Goal: Task Accomplishment & Management: Manage account settings

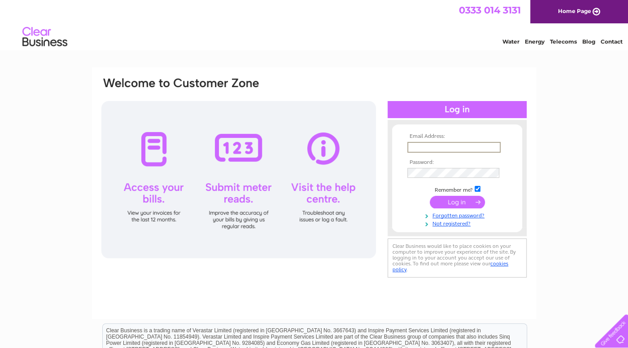
click at [451, 148] on input "text" at bounding box center [453, 147] width 93 height 11
type input "[EMAIL_ADDRESS][DOMAIN_NAME]"
click at [451, 201] on input "submit" at bounding box center [457, 201] width 55 height 13
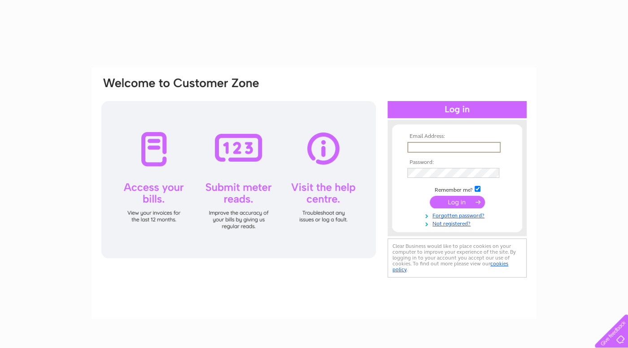
click at [449, 148] on input "text" at bounding box center [453, 147] width 93 height 11
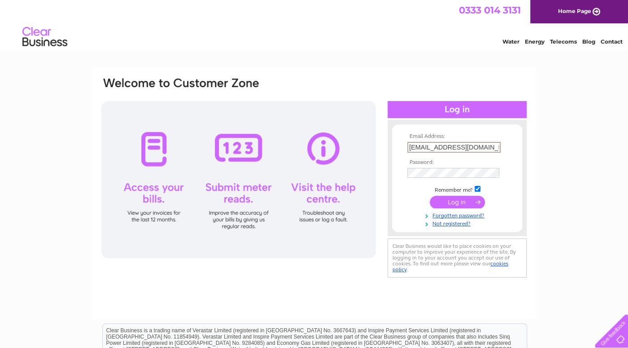
type input "[EMAIL_ADDRESS][DOMAIN_NAME]"
click at [453, 201] on input "submit" at bounding box center [457, 201] width 55 height 13
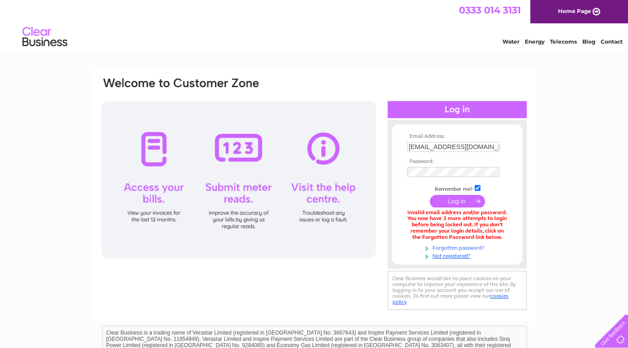
click at [451, 249] on link "Forgotten password?" at bounding box center [458, 247] width 102 height 9
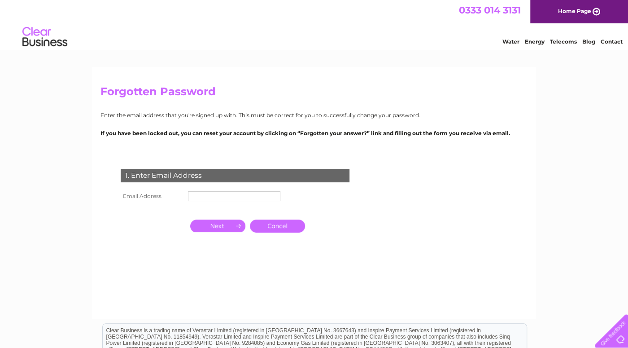
click at [247, 193] on input "text" at bounding box center [234, 196] width 92 height 10
type input "[EMAIL_ADDRESS][DOMAIN_NAME]"
click at [212, 226] on input "button" at bounding box center [217, 225] width 55 height 13
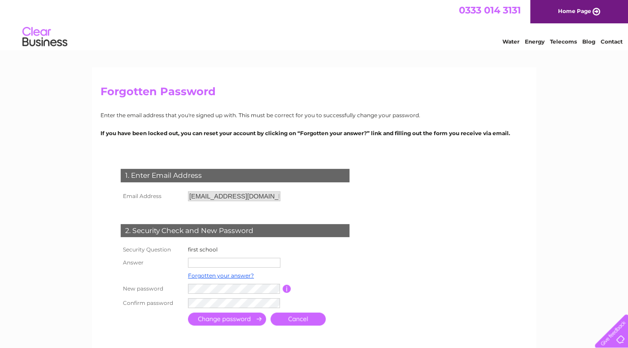
click at [217, 263] on input "text" at bounding box center [234, 263] width 92 height 10
type input "chillingham"
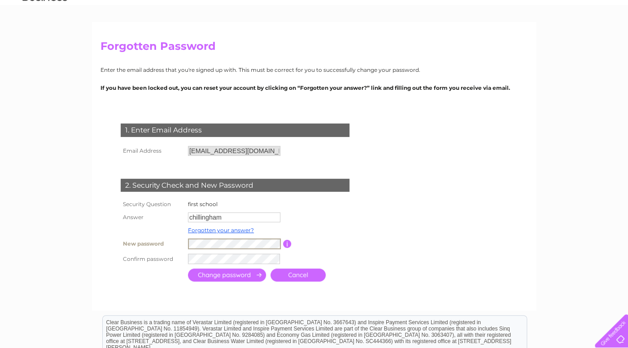
scroll to position [47, 0]
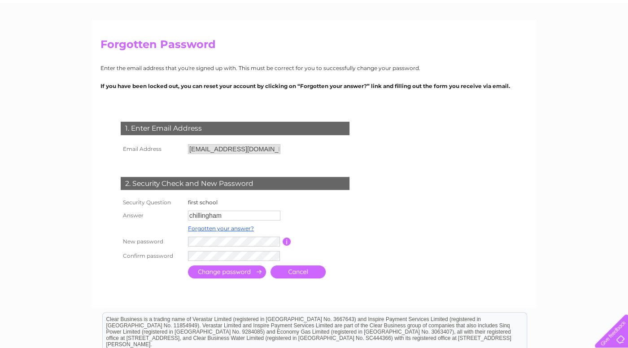
click at [243, 270] on input "submit" at bounding box center [227, 271] width 78 height 13
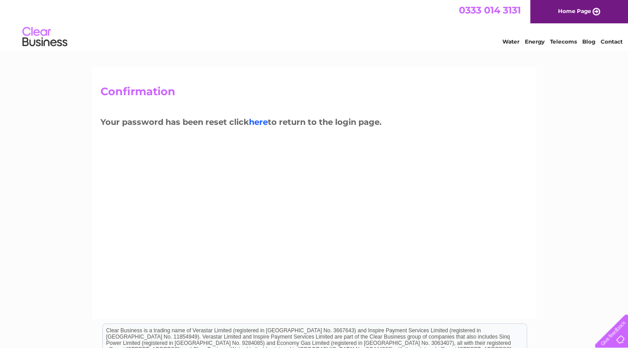
click at [265, 119] on link "here" at bounding box center [258, 122] width 19 height 10
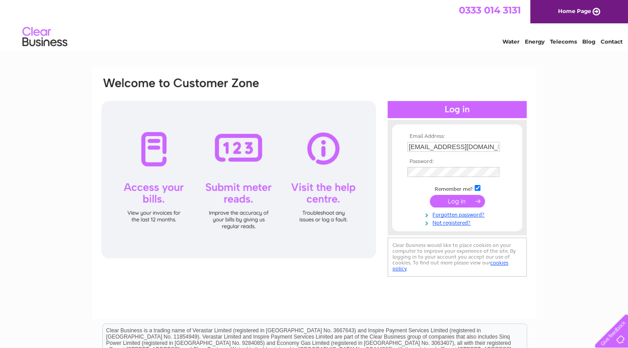
click at [446, 199] on input "submit" at bounding box center [457, 201] width 55 height 13
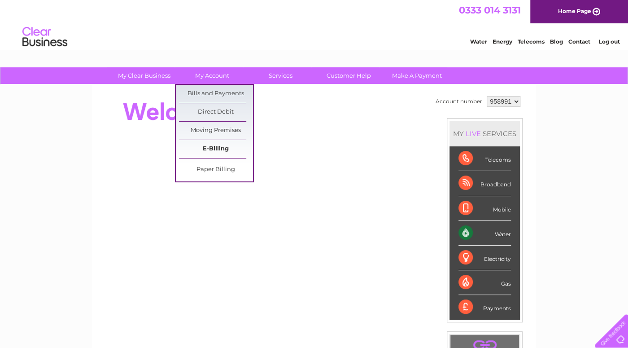
click at [208, 144] on link "E-Billing" at bounding box center [216, 149] width 74 height 18
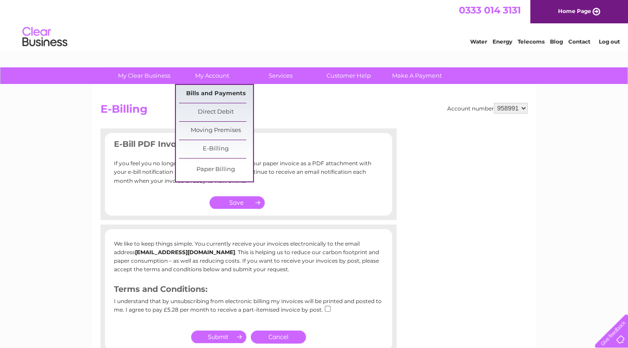
click at [229, 96] on link "Bills and Payments" at bounding box center [216, 94] width 74 height 18
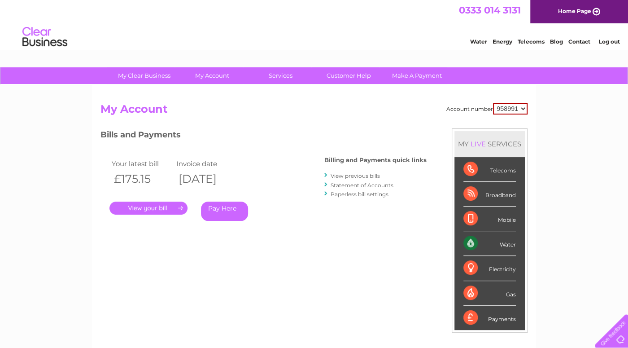
click at [167, 207] on link "." at bounding box center [148, 207] width 78 height 13
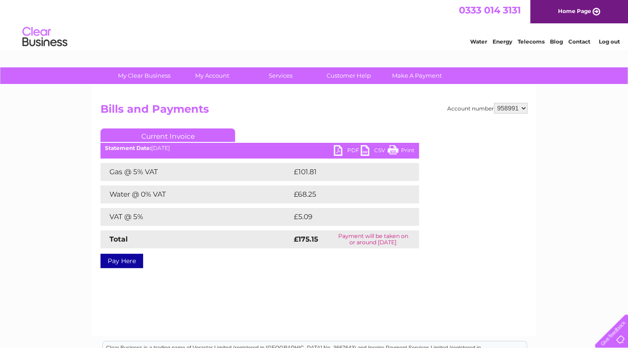
click at [608, 43] on link "Log out" at bounding box center [609, 41] width 21 height 7
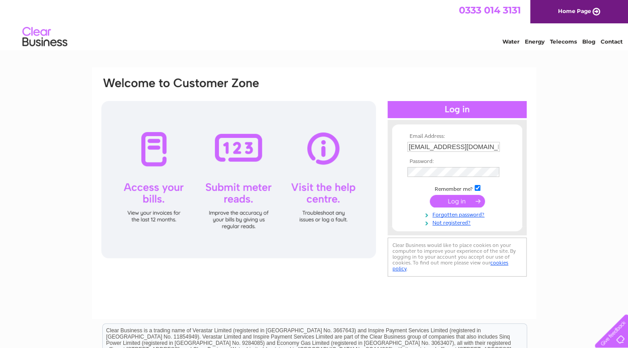
click at [610, 42] on link "Contact" at bounding box center [612, 41] width 22 height 7
click at [442, 203] on input "submit" at bounding box center [457, 201] width 55 height 13
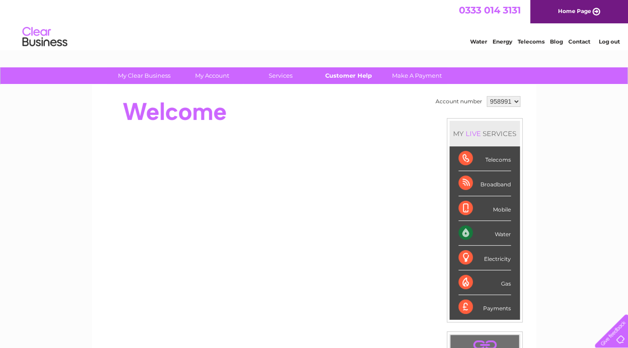
click at [357, 77] on link "Customer Help" at bounding box center [349, 75] width 74 height 17
